Goal: Information Seeking & Learning: Learn about a topic

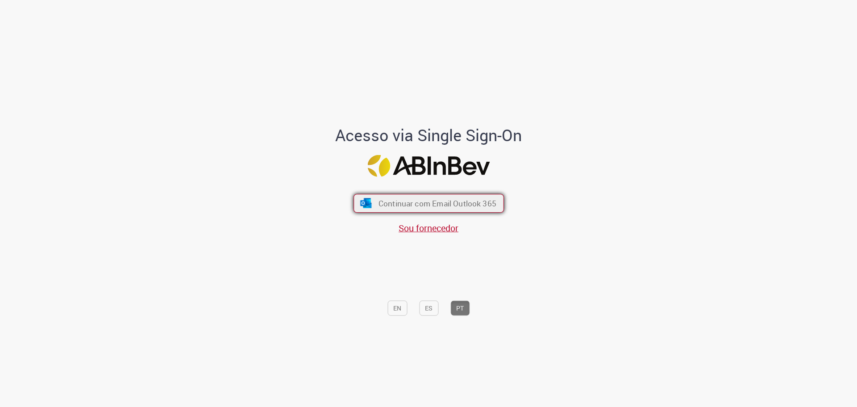
click at [449, 197] on button "Continuar com Email Outlook 365" at bounding box center [429, 203] width 150 height 19
